Goal: Task Accomplishment & Management: Manage account settings

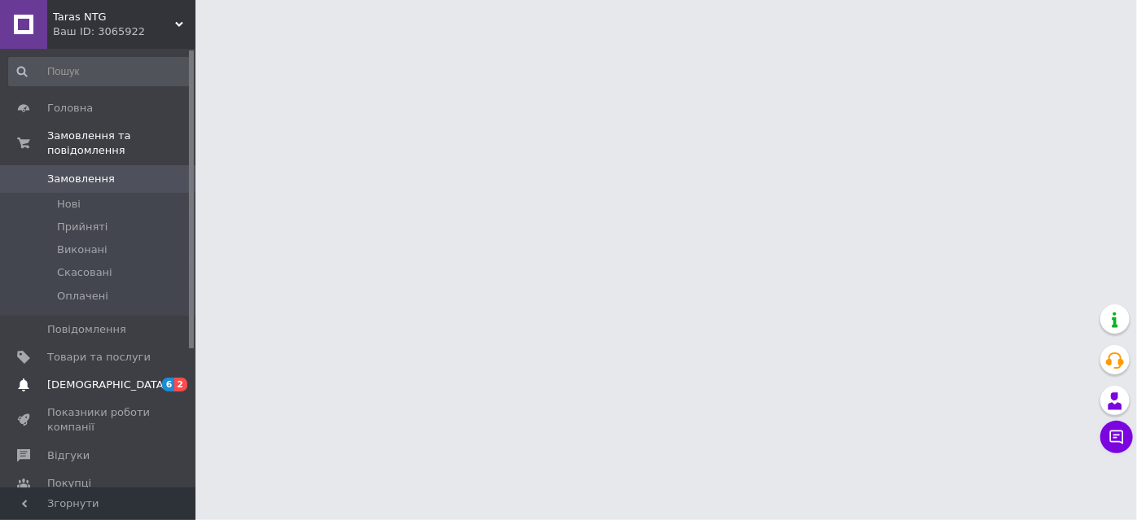
click at [56, 378] on span "[DEMOGRAPHIC_DATA]" at bounding box center [107, 385] width 121 height 15
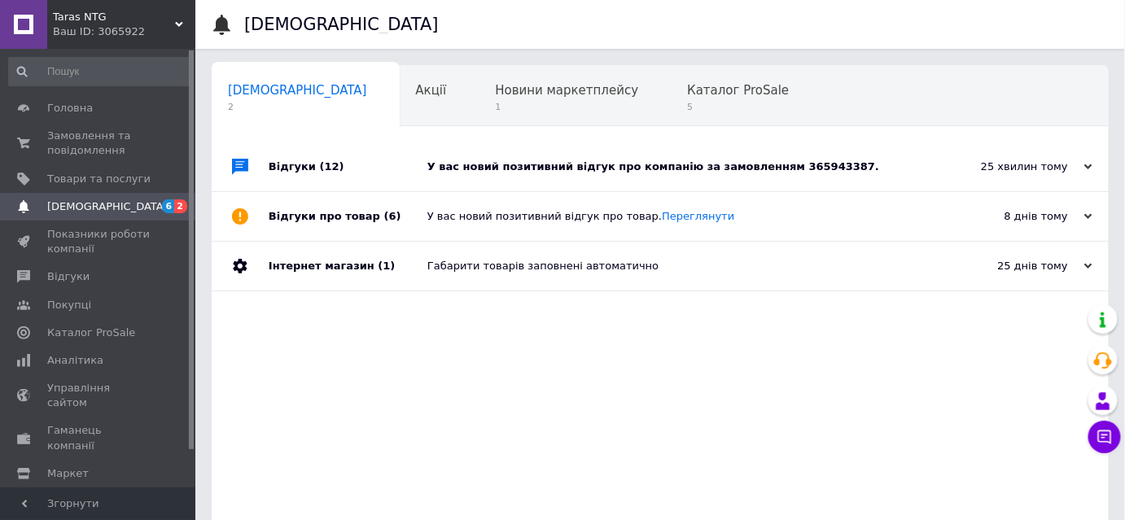
click at [624, 164] on div "У вас новий позитивний відгук про компанію за замовленням 365943387." at bounding box center [678, 167] width 502 height 15
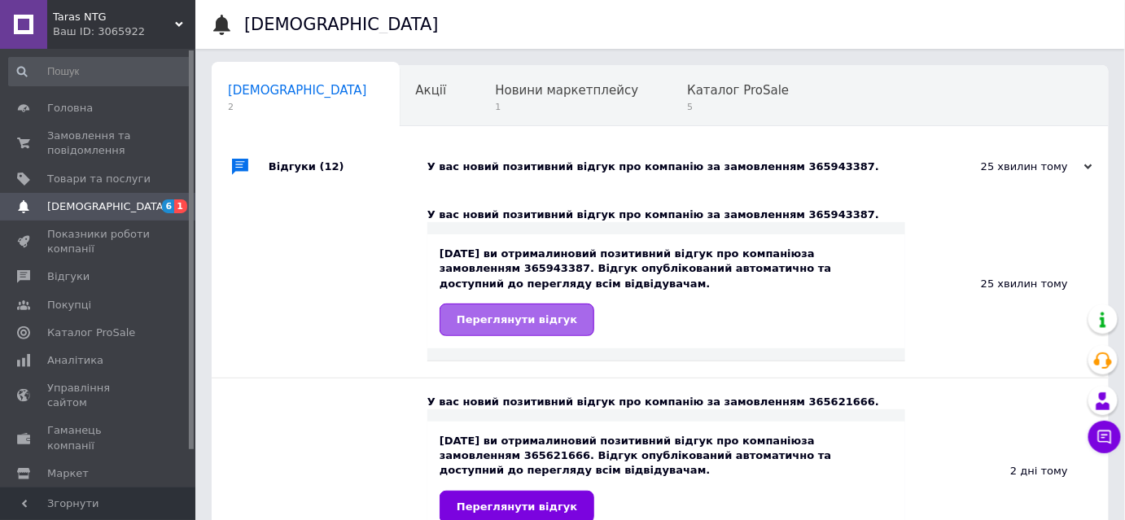
click at [538, 321] on span "Переглянути відгук" at bounding box center [517, 319] width 121 height 12
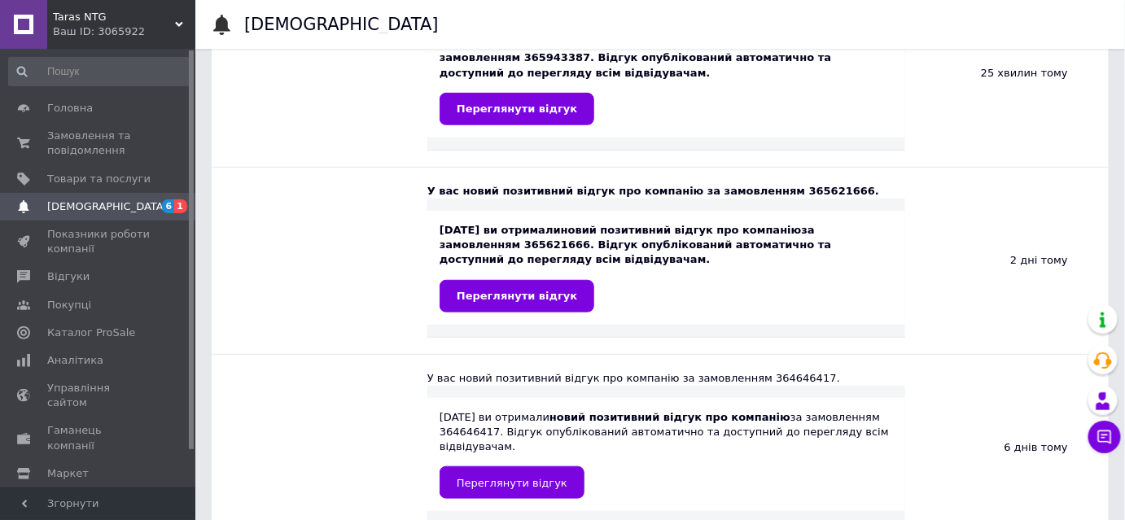
scroll to position [221, 0]
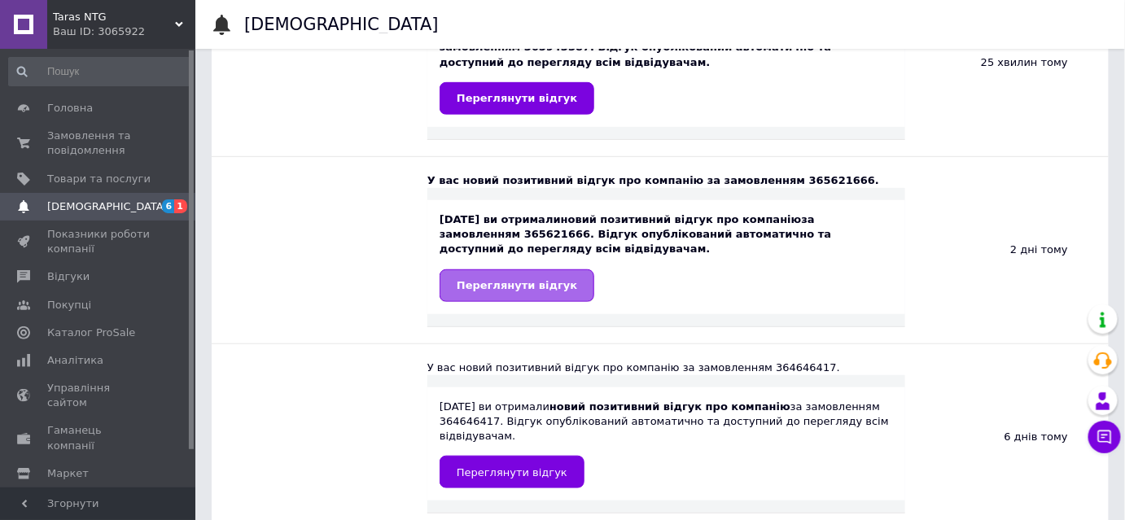
click at [490, 292] on link "Переглянути відгук" at bounding box center [517, 285] width 155 height 33
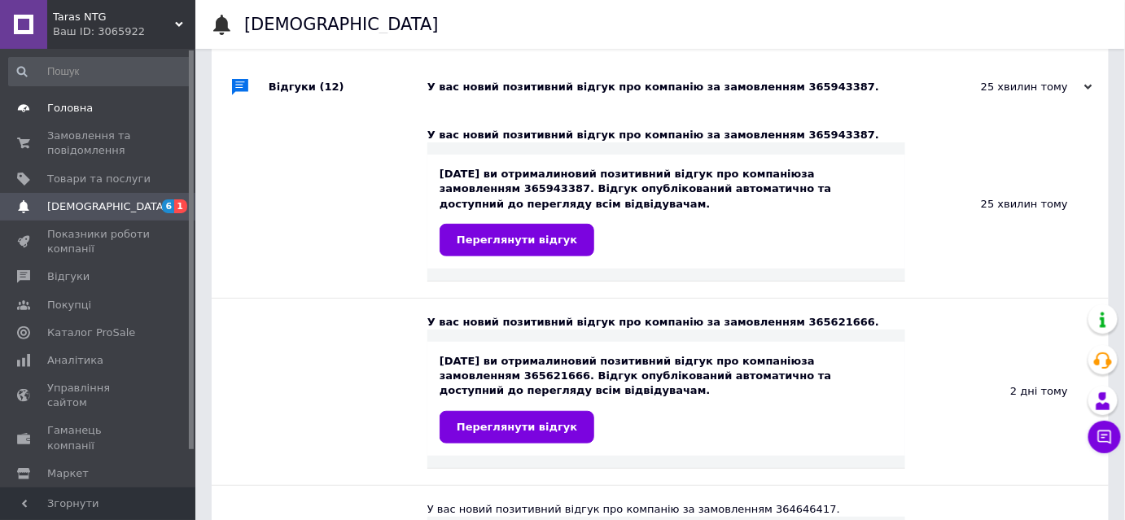
scroll to position [73, 0]
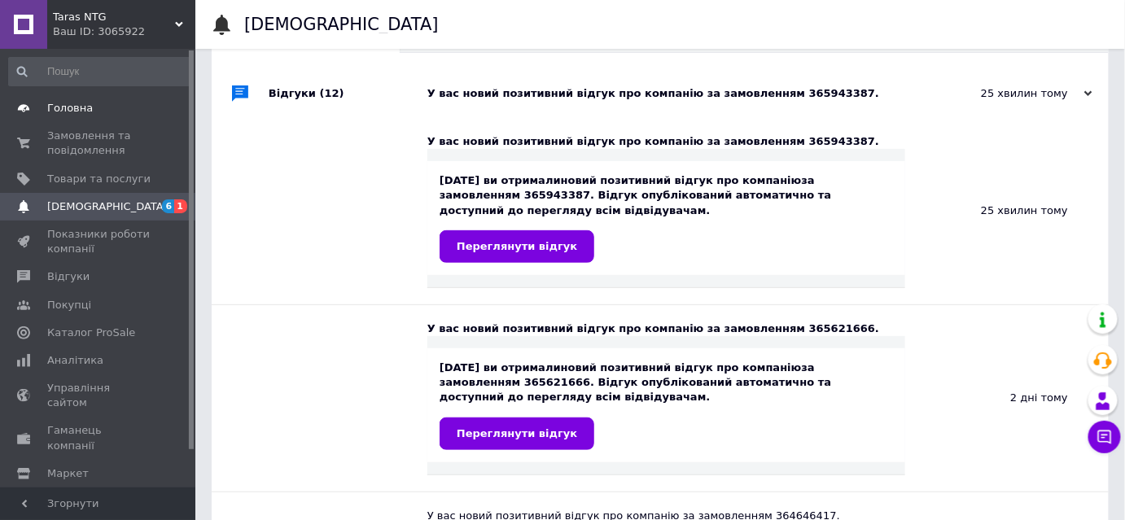
click at [64, 112] on span "Головна" at bounding box center [70, 108] width 46 height 15
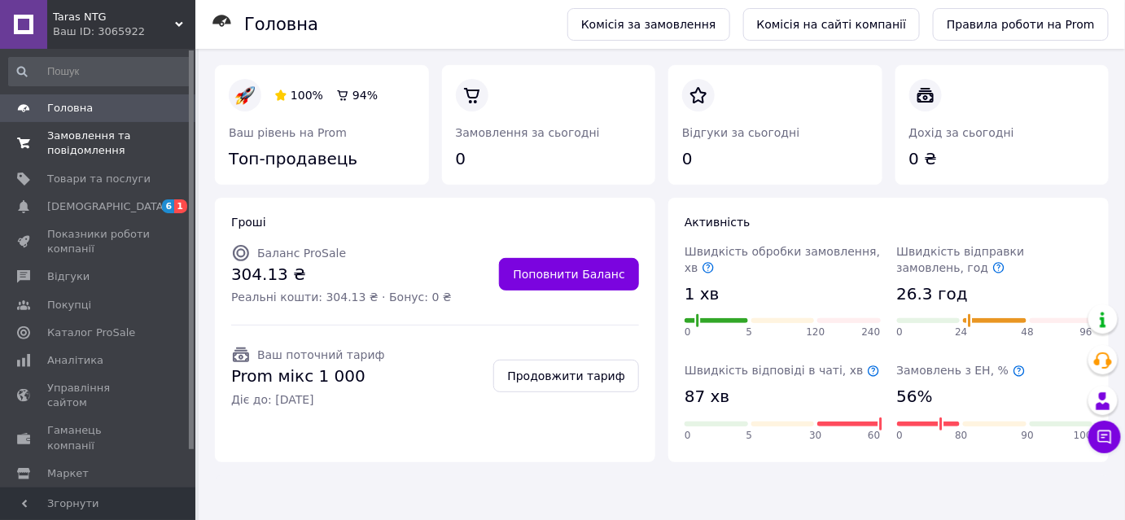
click at [69, 140] on span "Замовлення та повідомлення" at bounding box center [98, 143] width 103 height 29
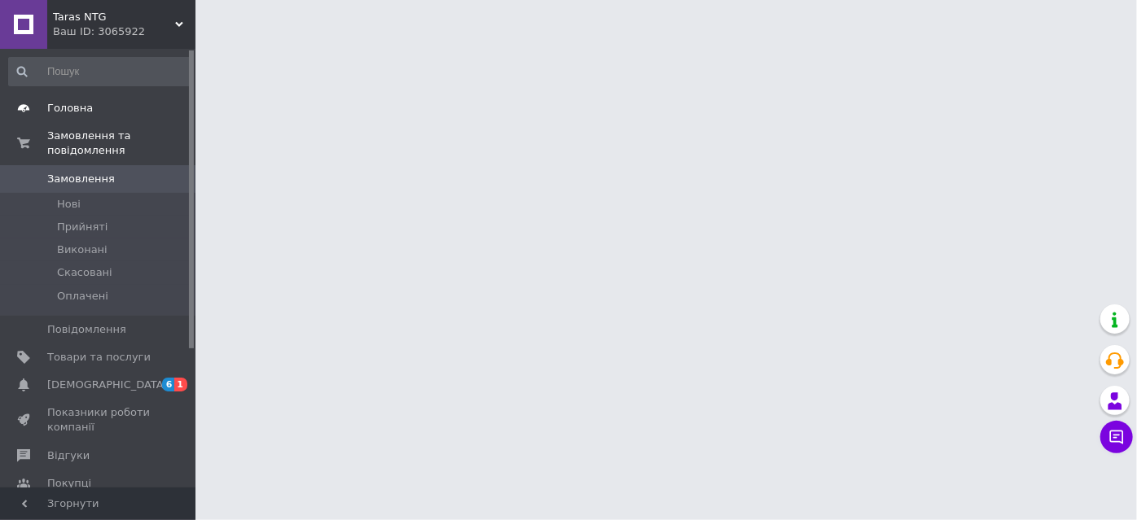
click at [72, 109] on span "Головна" at bounding box center [70, 108] width 46 height 15
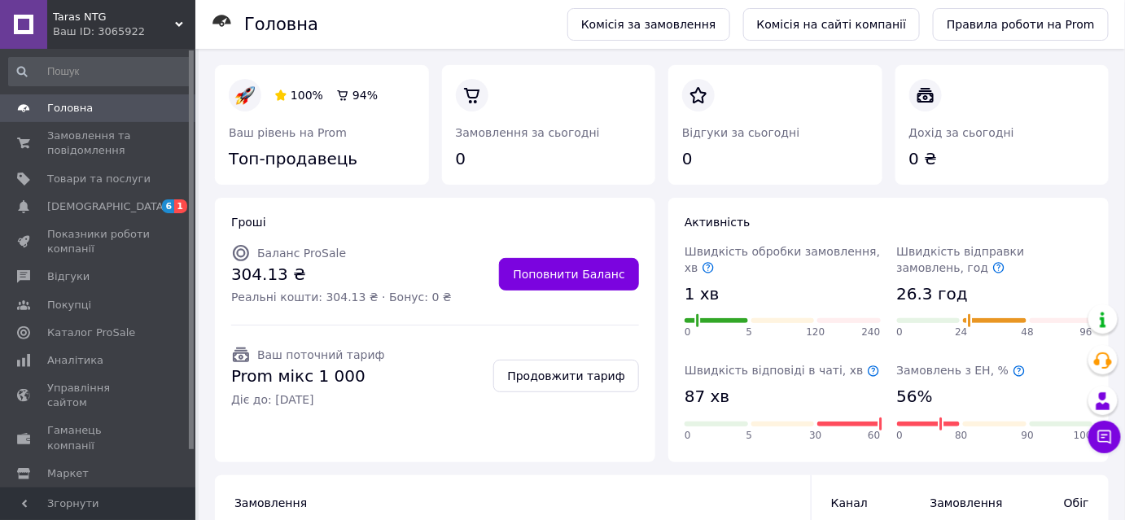
click at [1013, 370] on icon at bounding box center [1019, 371] width 13 height 13
click at [88, 207] on span "[DEMOGRAPHIC_DATA]" at bounding box center [107, 206] width 121 height 15
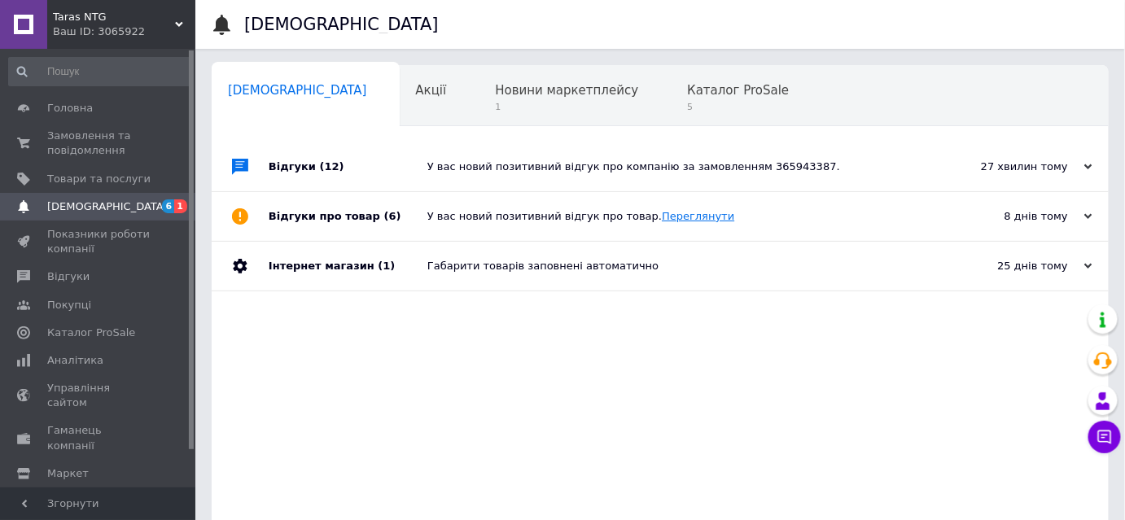
click at [672, 218] on link "Переглянути" at bounding box center [698, 216] width 72 height 12
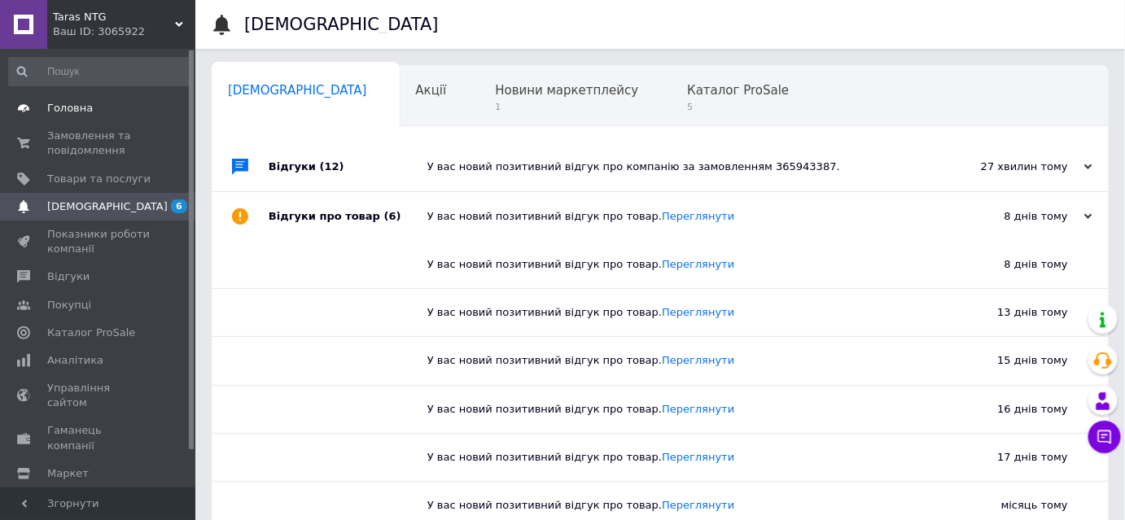
click at [59, 104] on span "Головна" at bounding box center [70, 108] width 46 height 15
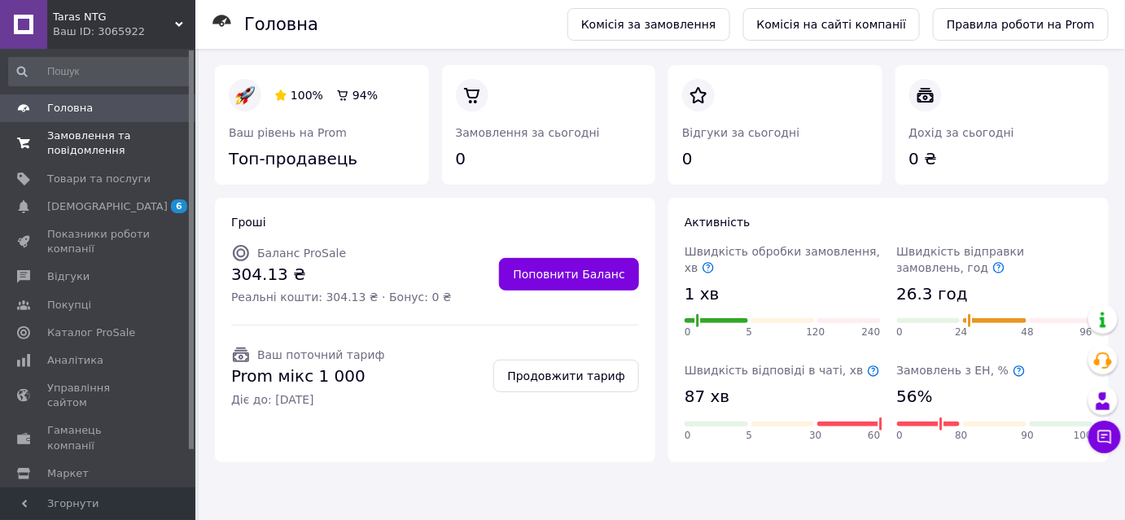
click at [75, 139] on span "Замовлення та повідомлення" at bounding box center [98, 143] width 103 height 29
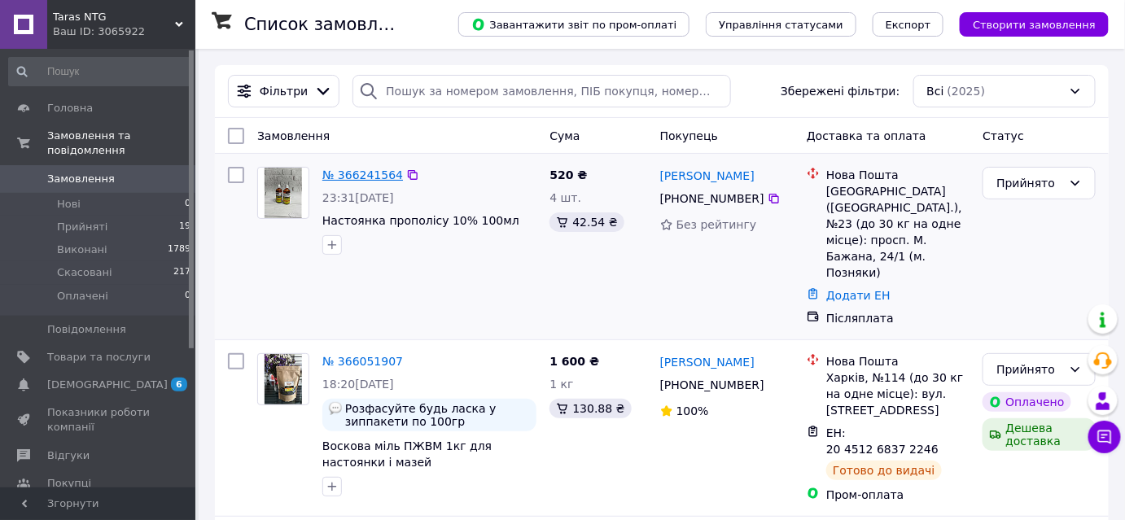
click at [330, 178] on link "№ 366241564" at bounding box center [362, 175] width 81 height 13
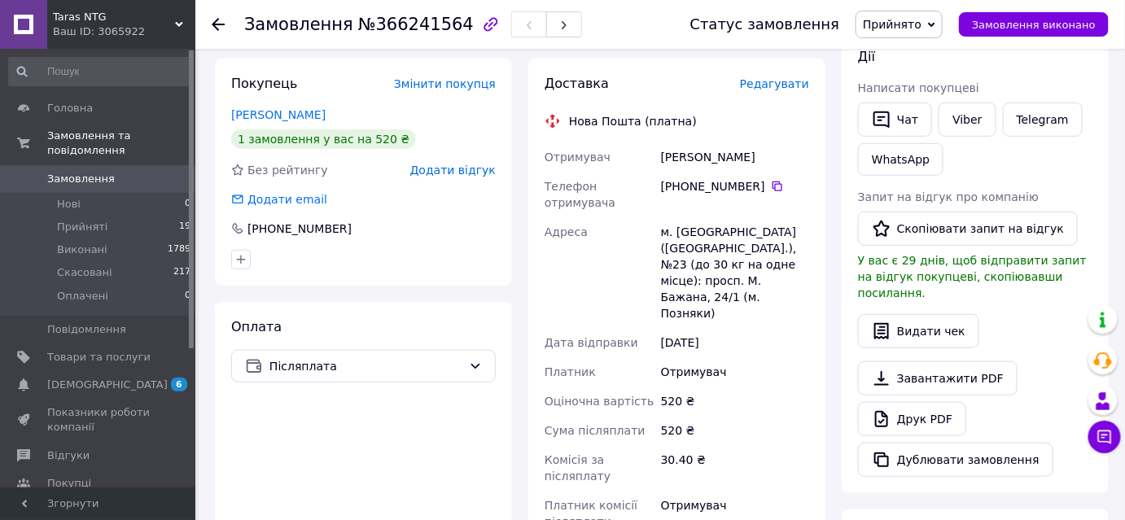
scroll to position [200, 0]
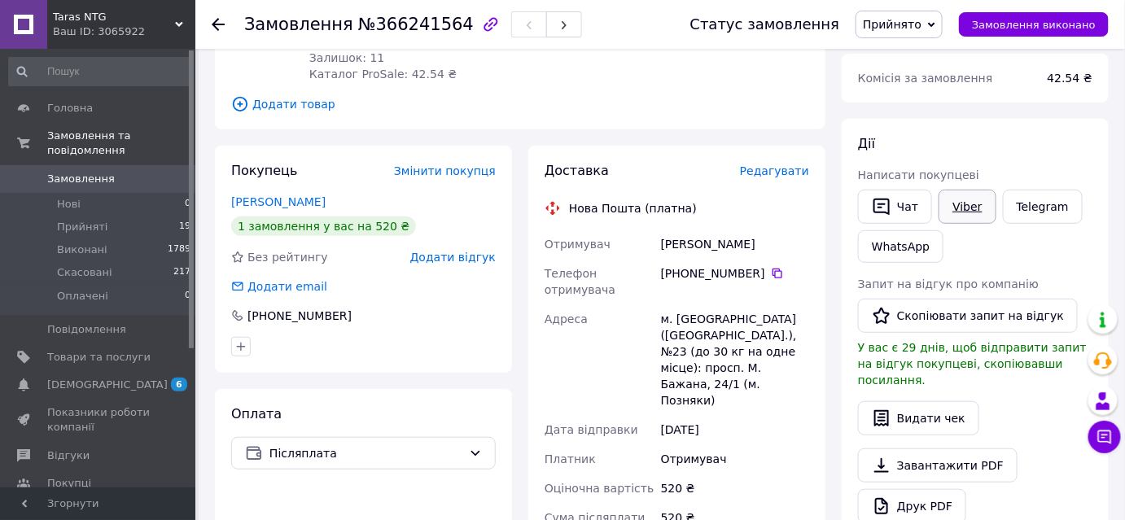
click at [953, 214] on link "Viber" at bounding box center [967, 207] width 57 height 34
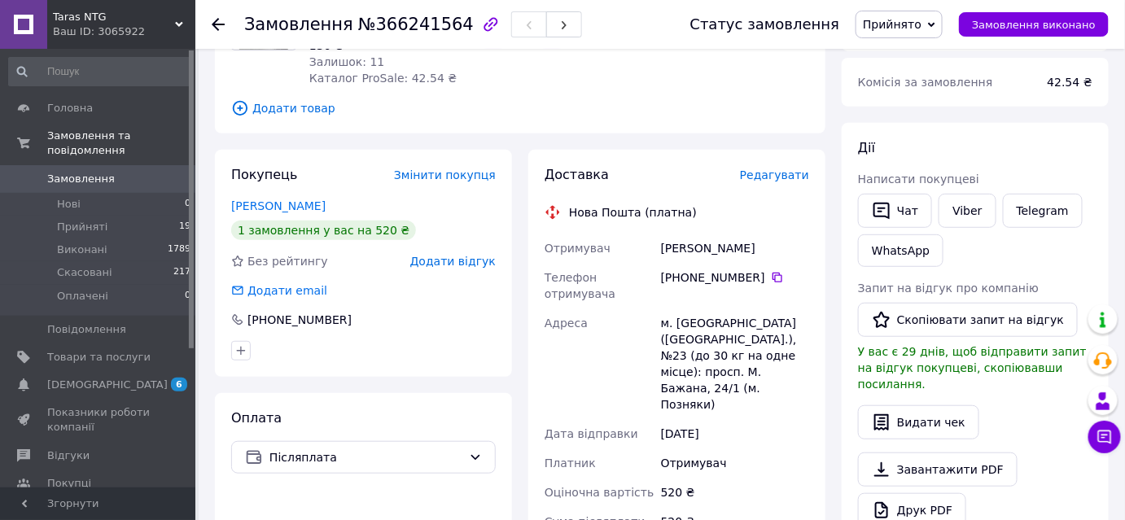
scroll to position [221, 0]
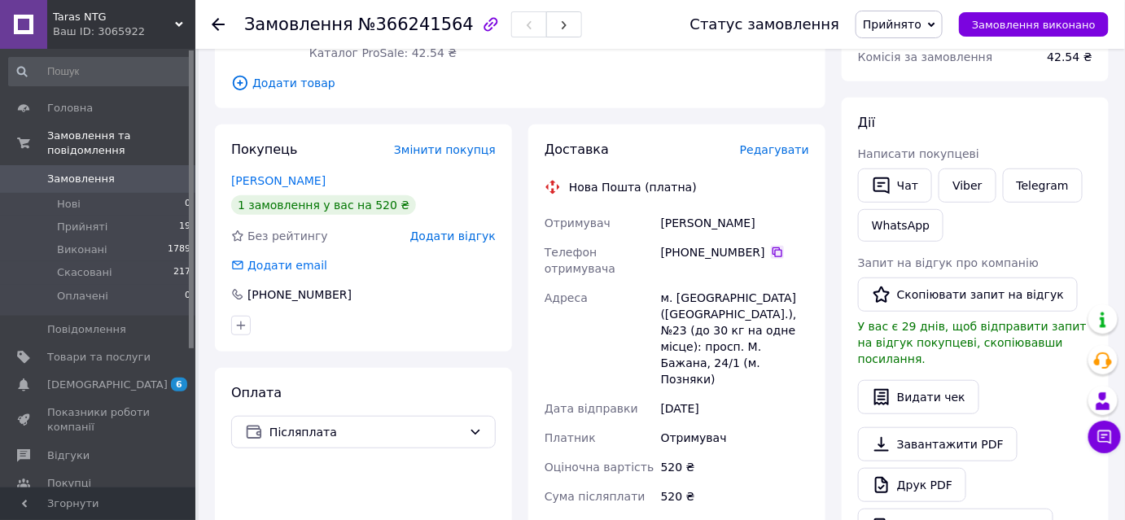
click at [771, 255] on icon at bounding box center [777, 252] width 13 height 13
drag, startPoint x: 727, startPoint y: 223, endPoint x: 655, endPoint y: 218, distance: 71.8
click at [655, 218] on div "Отримувач [PERSON_NAME] Телефон отримувача [PHONE_NUMBER]   Адреса м. [GEOGRAPH…" at bounding box center [676, 405] width 271 height 394
copy div "Отримувач [PERSON_NAME]"
drag, startPoint x: 767, startPoint y: 224, endPoint x: 735, endPoint y: 222, distance: 31.8
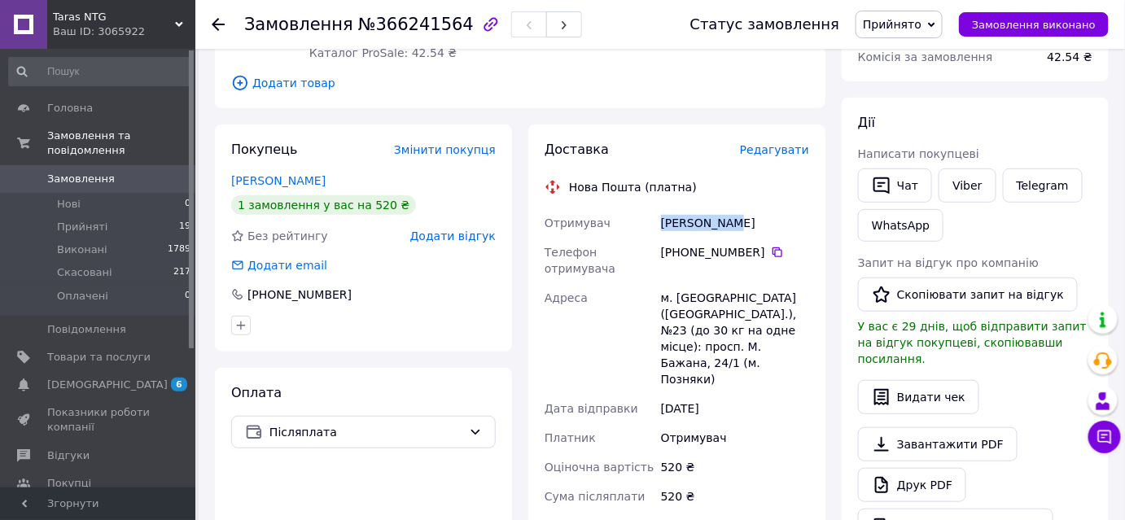
click at [735, 222] on div "[PERSON_NAME]" at bounding box center [735, 222] width 155 height 29
copy div "Олена"
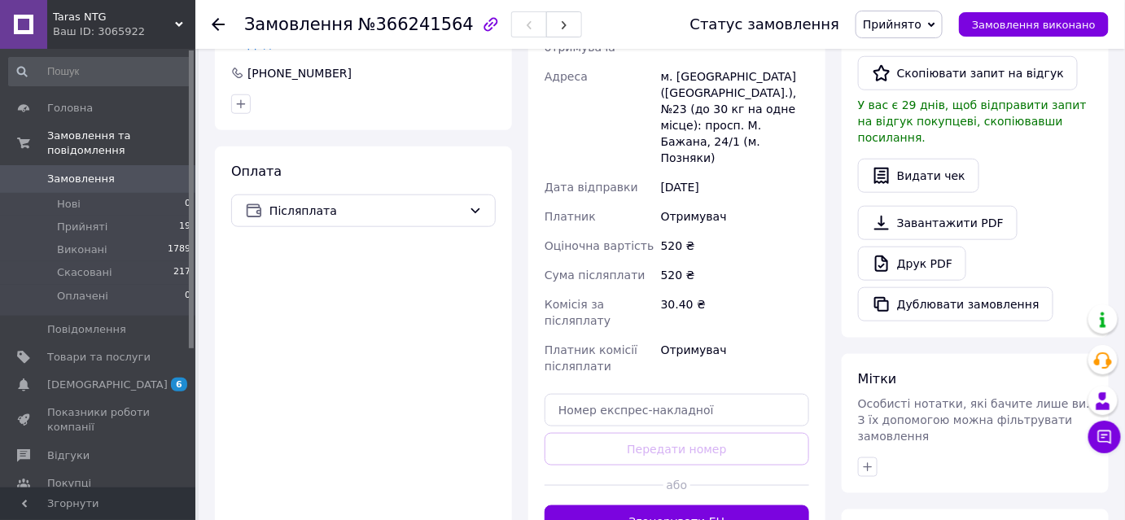
scroll to position [444, 0]
click at [629, 393] on input "text" at bounding box center [677, 409] width 265 height 33
paste input "20451269152676"
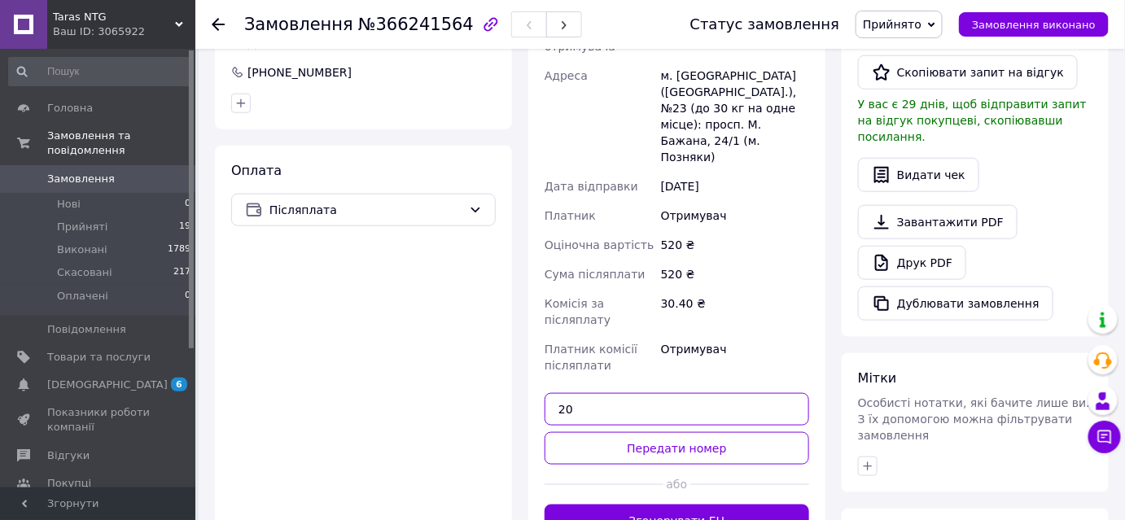
type input "2"
